Goal: Task Accomplishment & Management: Use online tool/utility

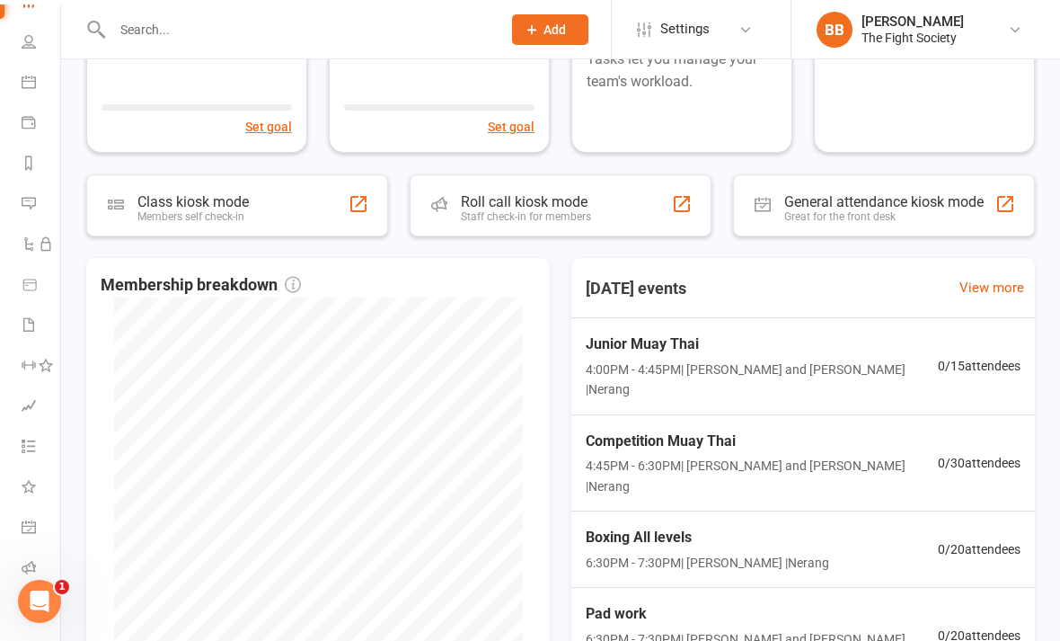
scroll to position [108, 0]
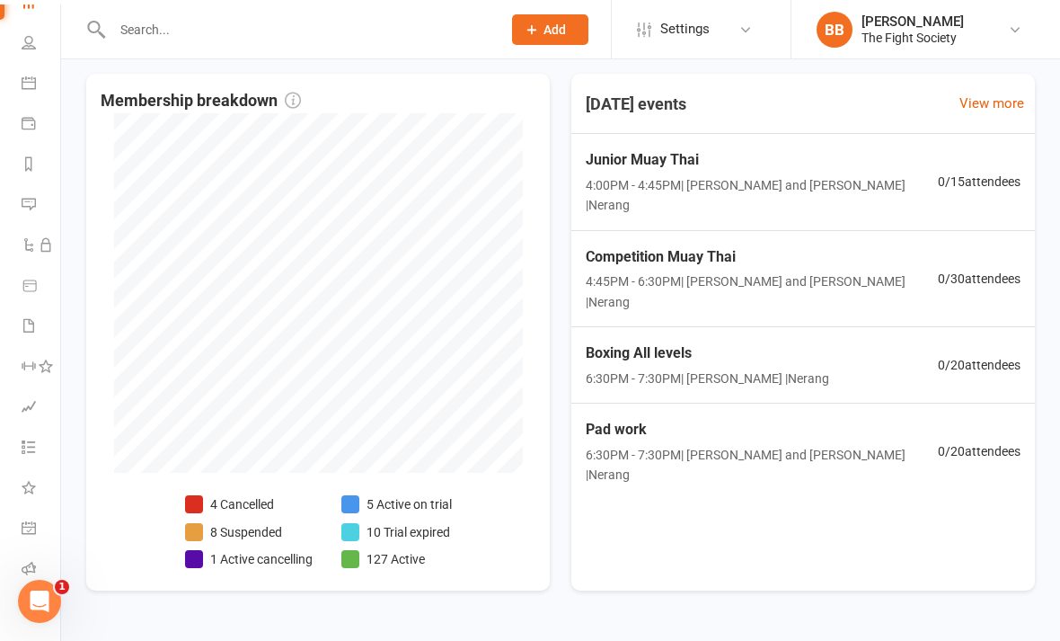
click at [28, 603] on icon at bounding box center [29, 608] width 14 height 14
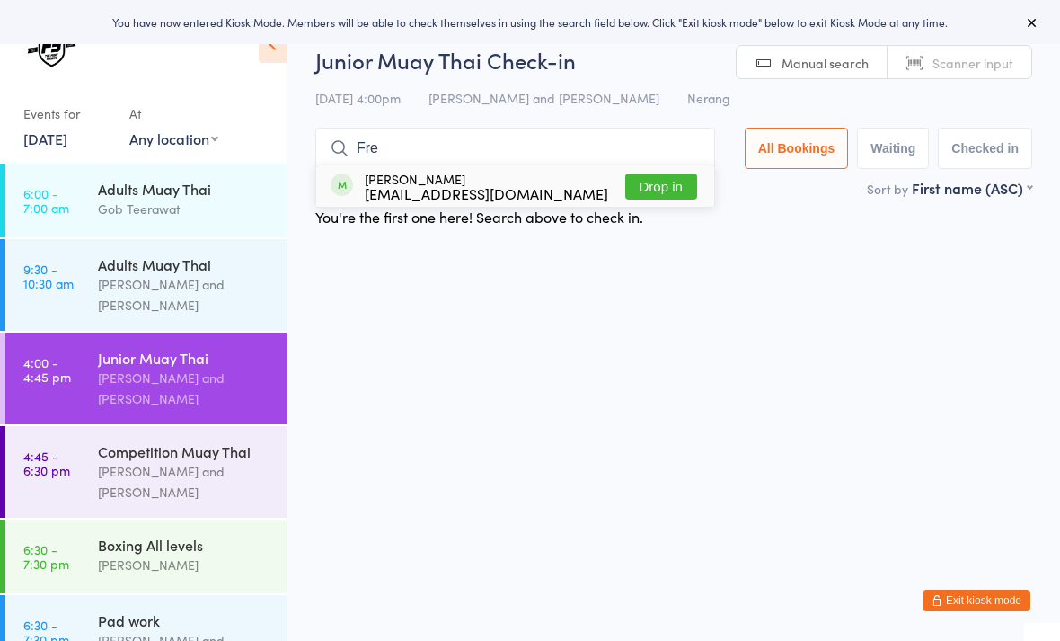
type input "Fre"
click at [665, 190] on button "Drop in" at bounding box center [661, 186] width 72 height 26
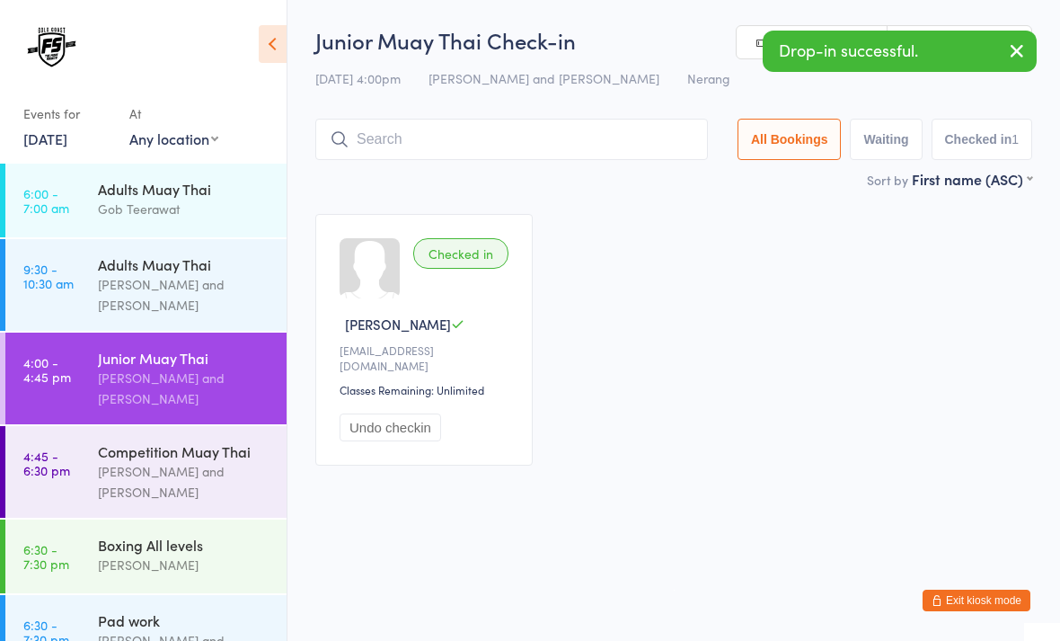
click at [1015, 56] on icon "button" at bounding box center [1017, 51] width 22 height 22
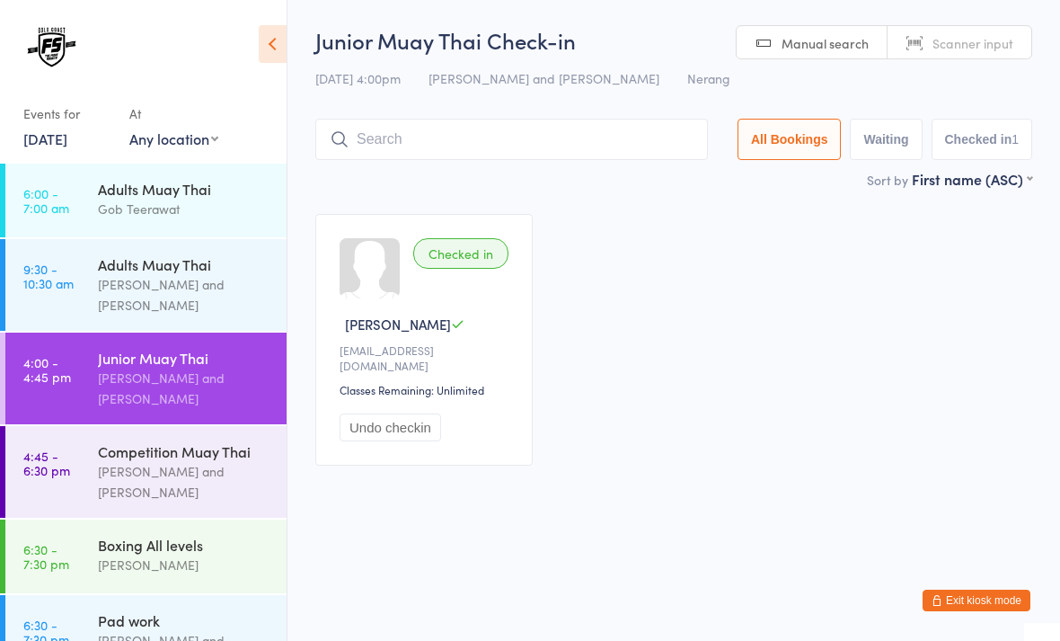
click at [1007, 46] on span "Scanner input" at bounding box center [973, 43] width 81 height 18
type input "10971097"
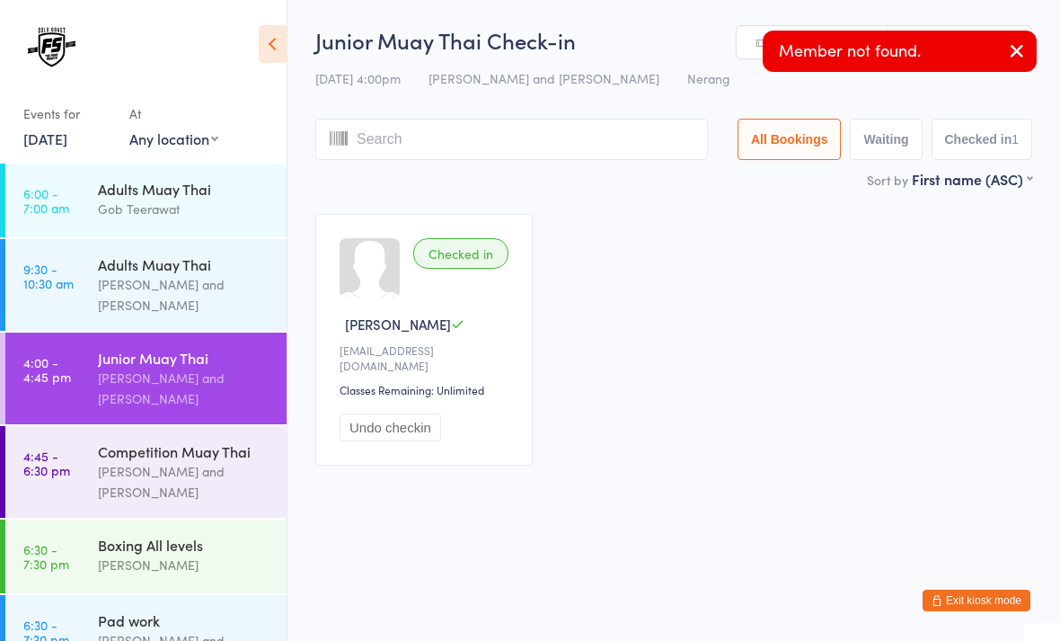
click at [982, 155] on button "Checked in 1" at bounding box center [983, 139] width 102 height 41
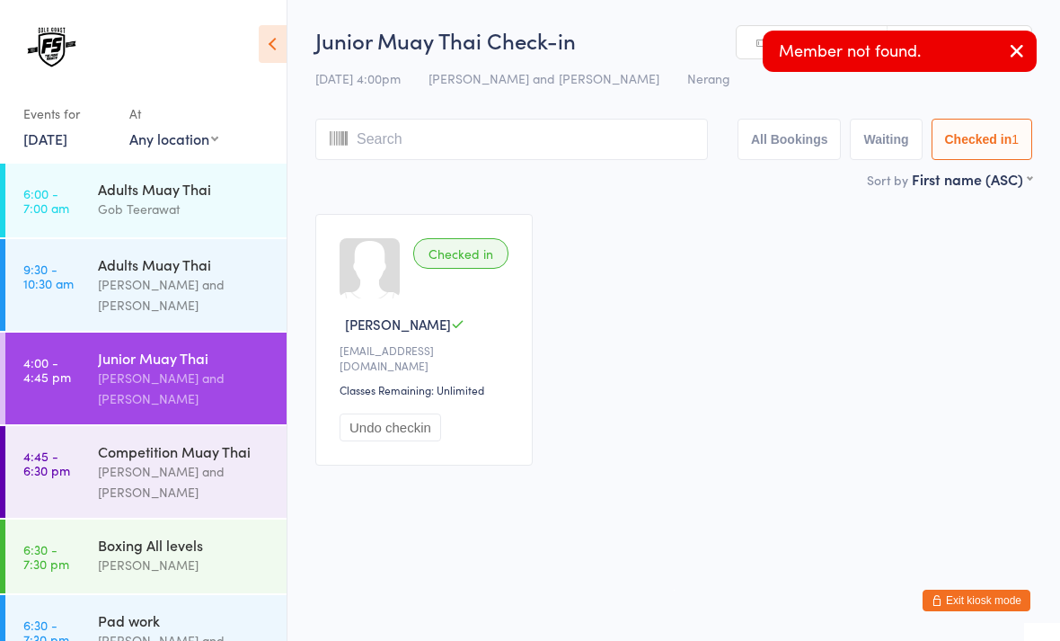
click at [498, 159] on input "search" at bounding box center [511, 139] width 393 height 41
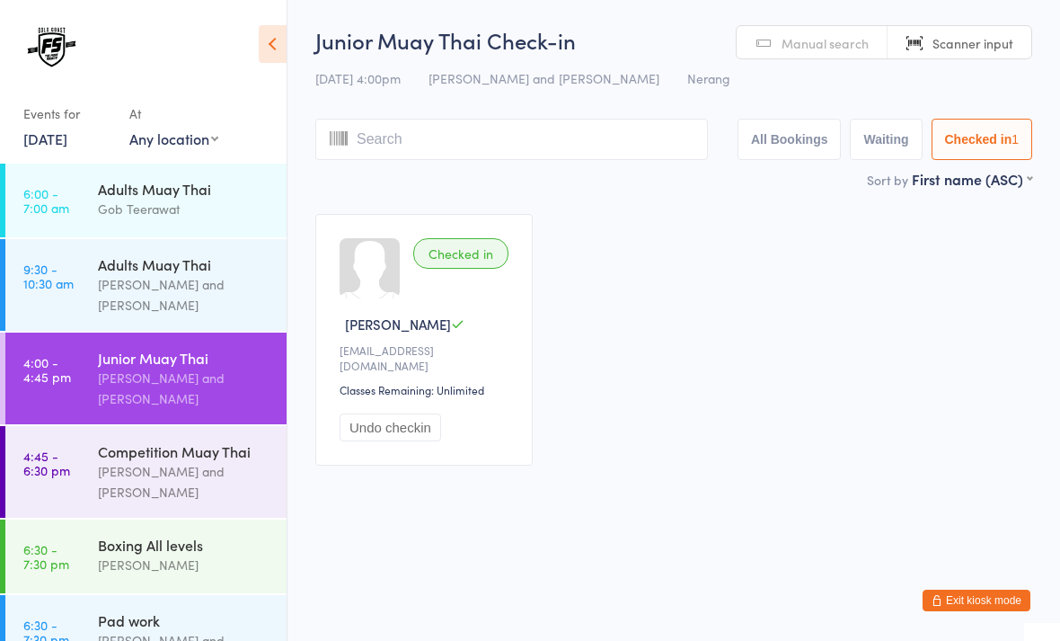
click at [1002, 35] on span "Scanner input" at bounding box center [973, 43] width 81 height 18
click at [823, 45] on span "Manual search" at bounding box center [825, 43] width 87 height 18
type input "1098"
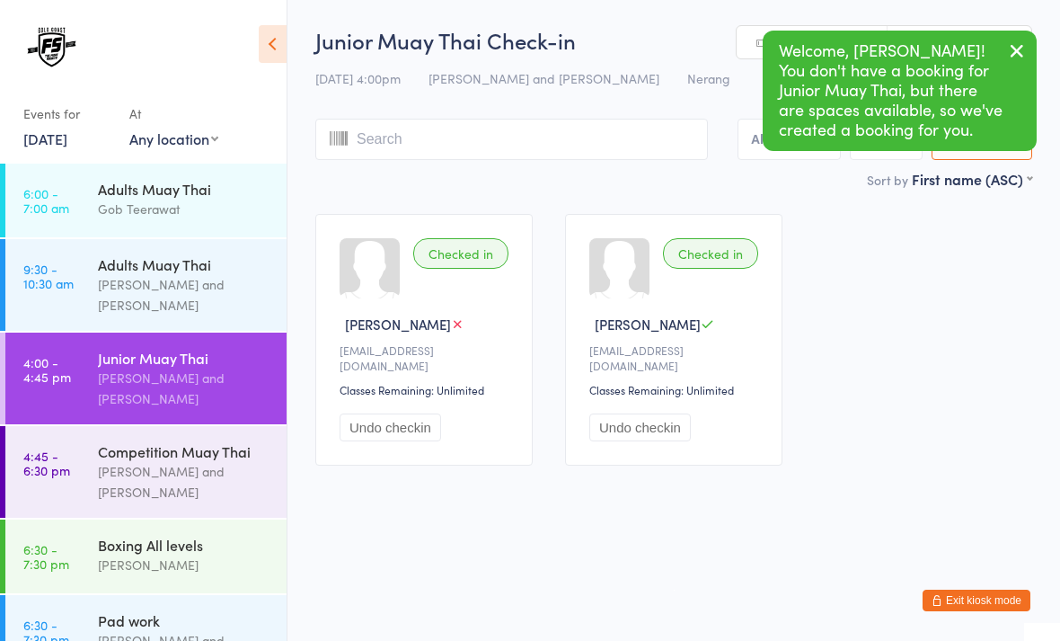
click at [521, 152] on input "search" at bounding box center [511, 139] width 393 height 41
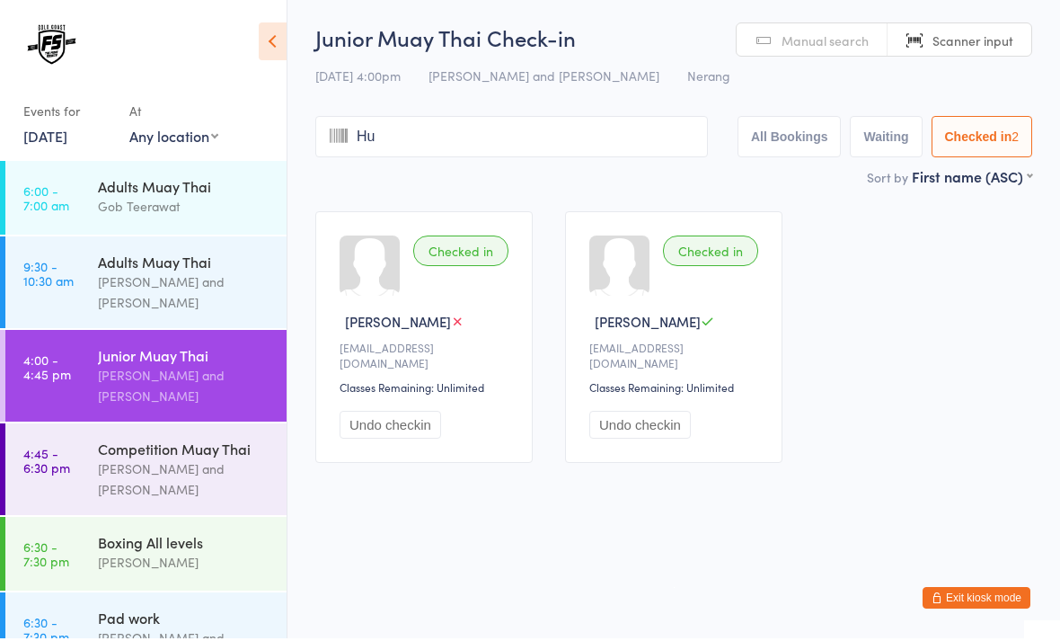
type input "Hun"
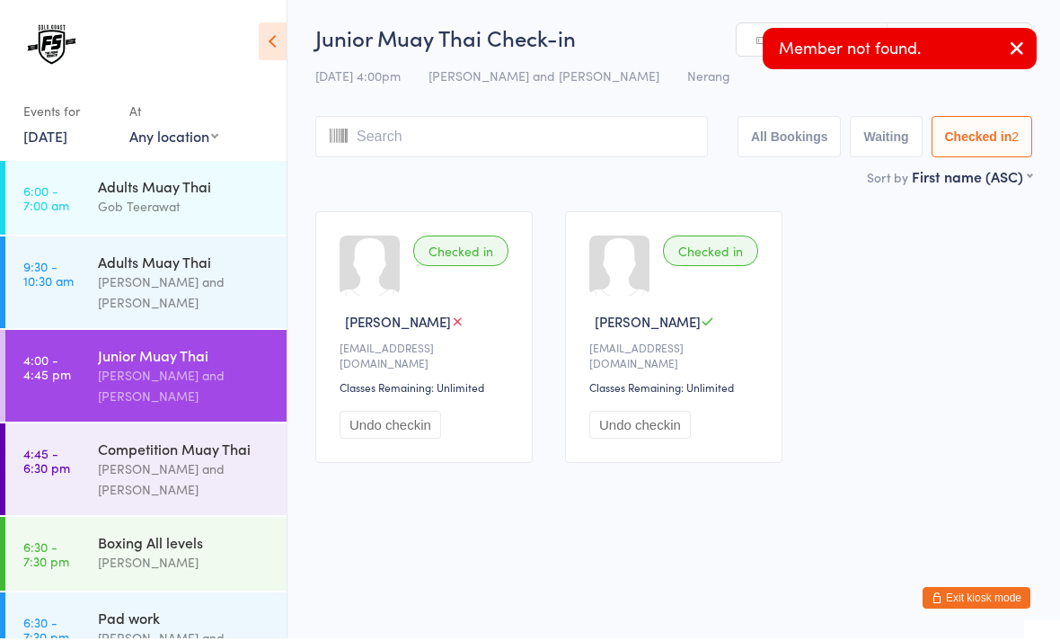
type input "T"
click at [1014, 53] on icon "button" at bounding box center [1017, 51] width 22 height 22
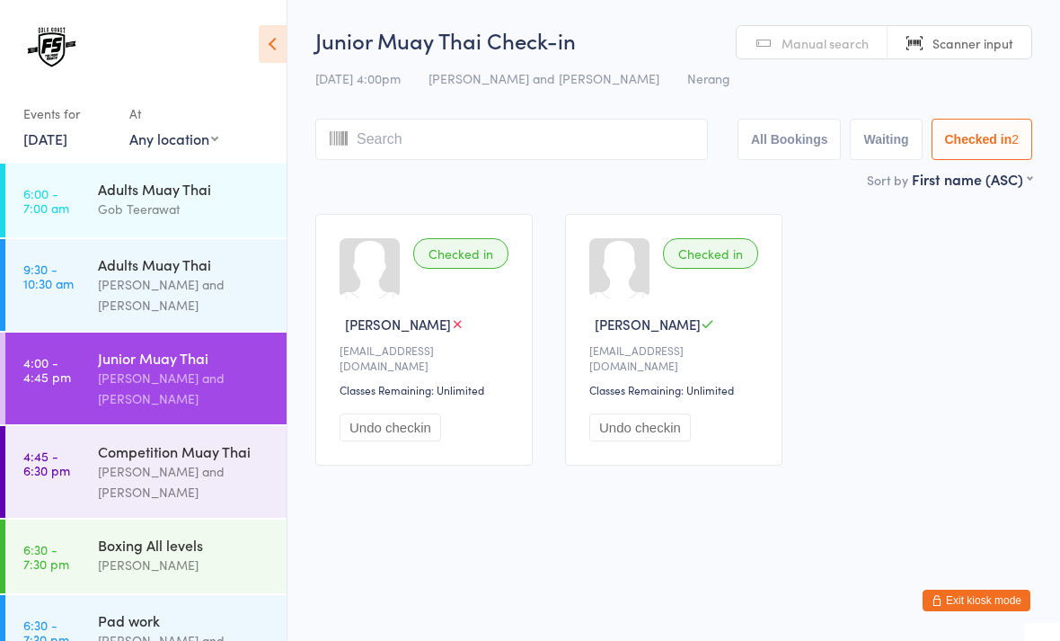
click at [977, 50] on span "Scanner input" at bounding box center [973, 43] width 81 height 18
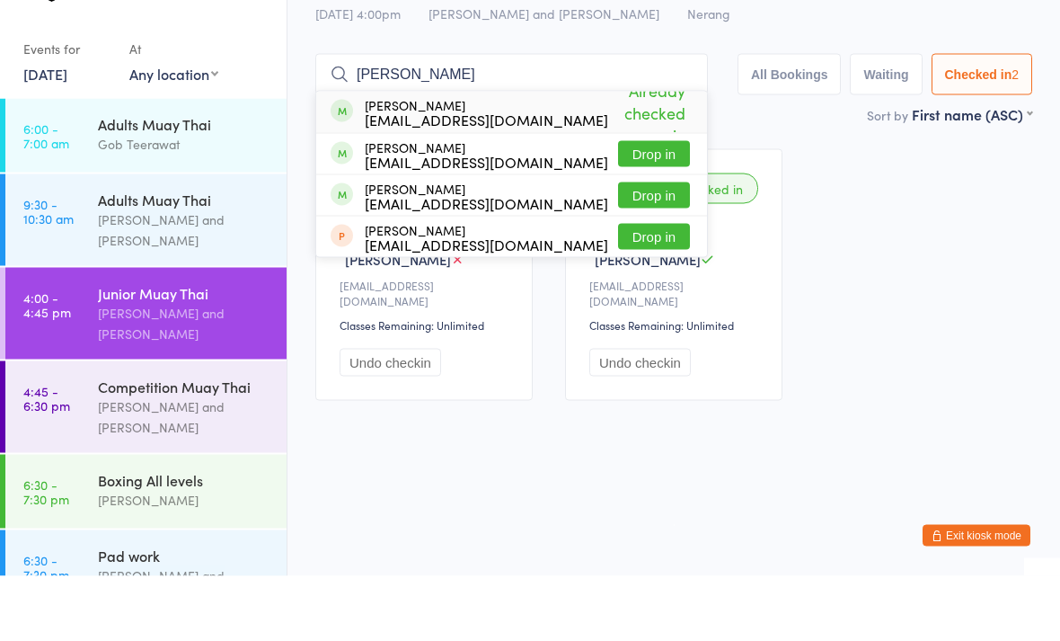
type input "Hunt"
click at [648, 206] on button "Drop in" at bounding box center [654, 219] width 72 height 26
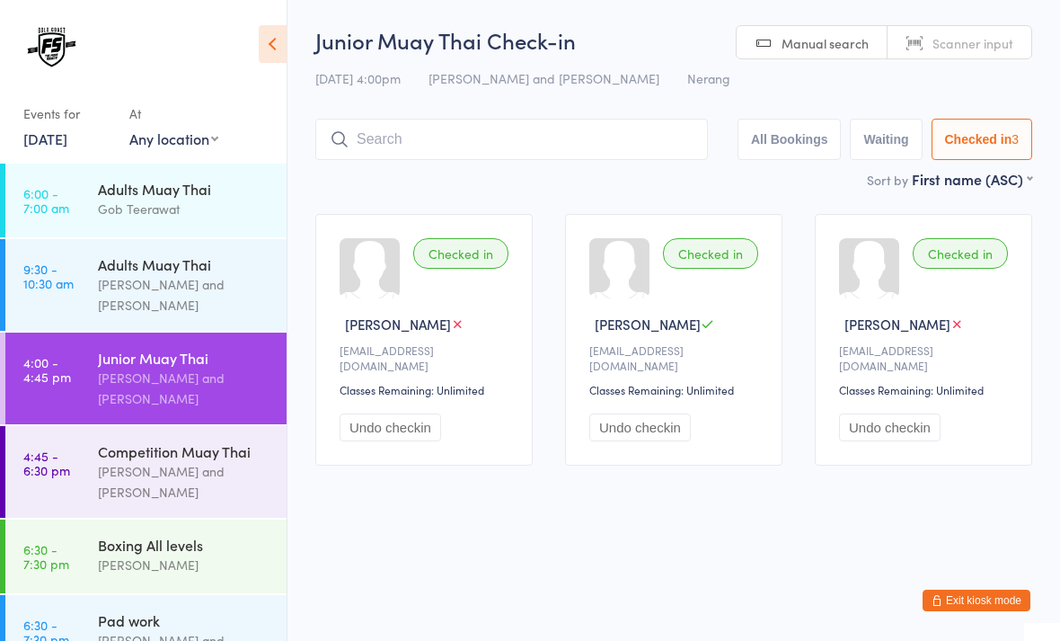
click at [795, 43] on span "Manual search" at bounding box center [825, 43] width 87 height 18
